Goal: Transaction & Acquisition: Download file/media

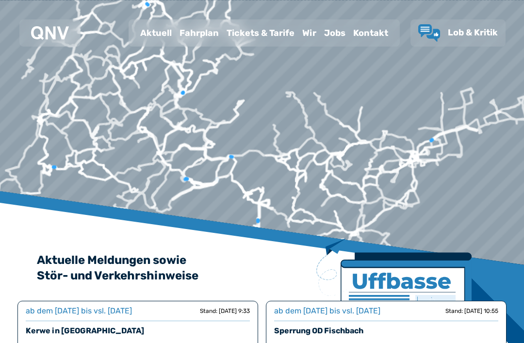
click at [201, 38] on div "Fahrplan" at bounding box center [199, 32] width 47 height 25
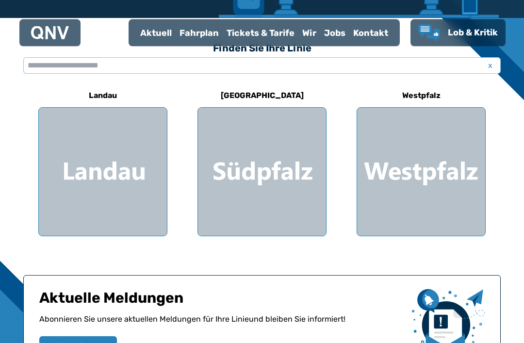
scroll to position [264, 0]
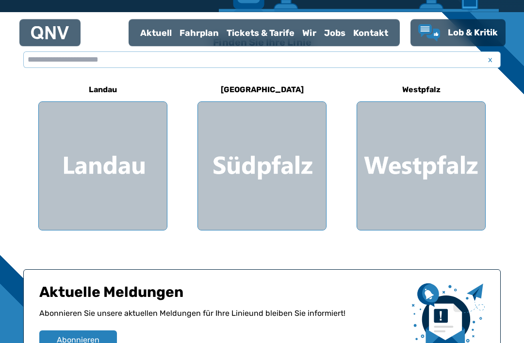
click at [262, 170] on div at bounding box center [262, 166] width 128 height 128
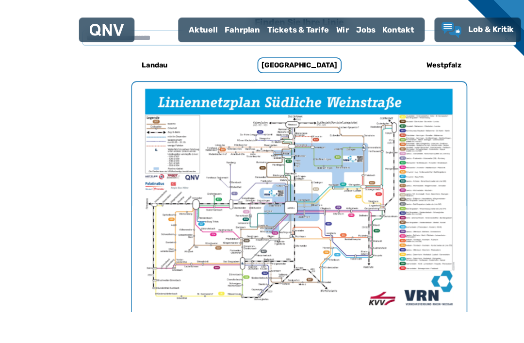
scroll to position [306, 0]
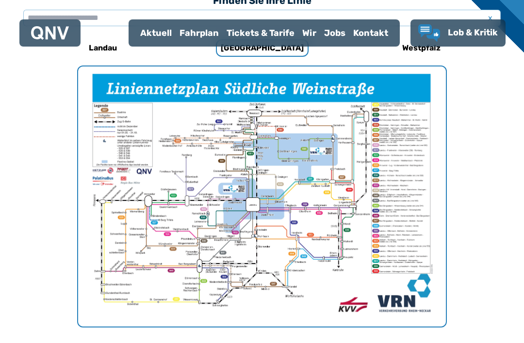
click at [198, 32] on div "Fahrplan" at bounding box center [199, 32] width 47 height 25
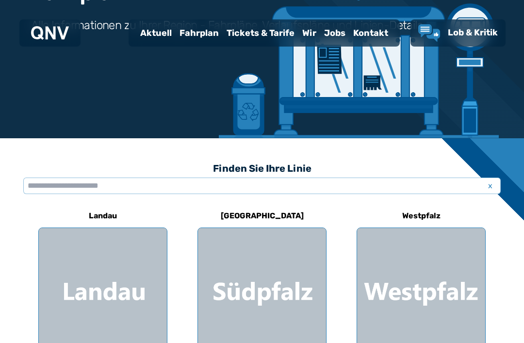
scroll to position [164, 0]
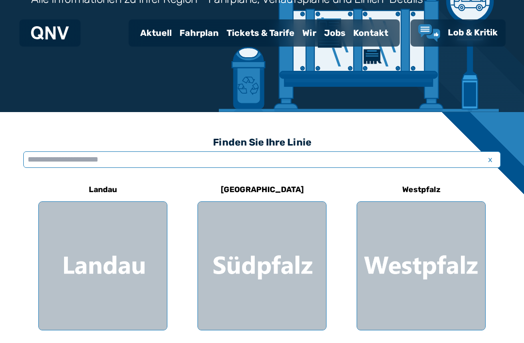
click at [52, 159] on input "text" at bounding box center [261, 159] width 477 height 16
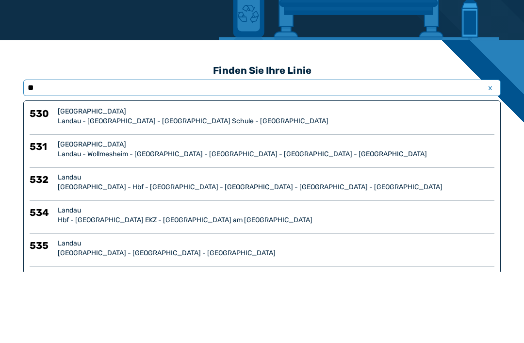
type input "***"
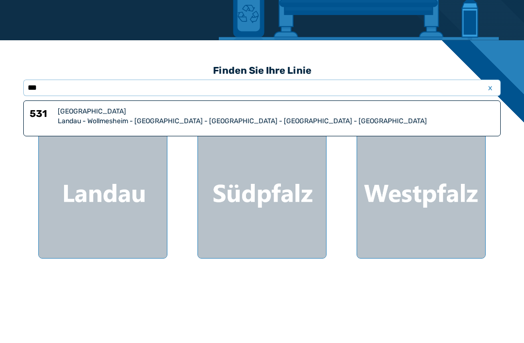
click at [142, 188] on div "Landau - Wollmesheim - [GEOGRAPHIC_DATA] - [GEOGRAPHIC_DATA] - [GEOGRAPHIC_DATA…" at bounding box center [276, 193] width 436 height 10
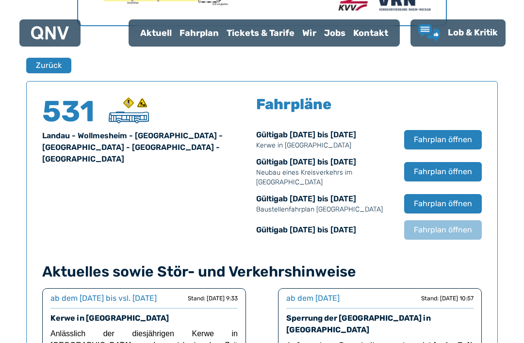
scroll to position [618, 0]
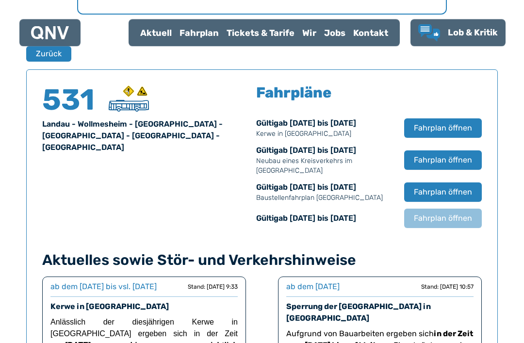
click at [438, 156] on span "Fahrplan öffnen" at bounding box center [443, 161] width 58 height 12
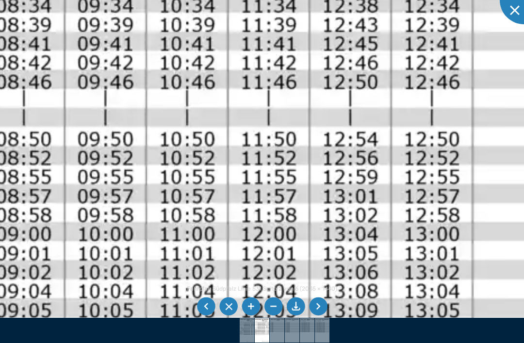
click at [277, 193] on img at bounding box center [282, 184] width 2284 height 1616
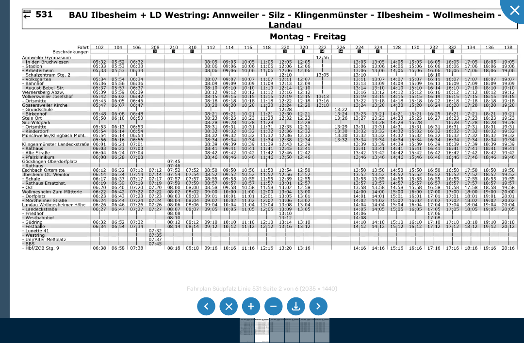
click at [295, 316] on li at bounding box center [296, 306] width 18 height 18
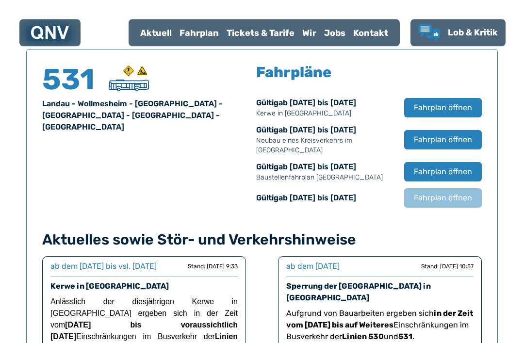
scroll to position [639, 0]
